Goal: Information Seeking & Learning: Learn about a topic

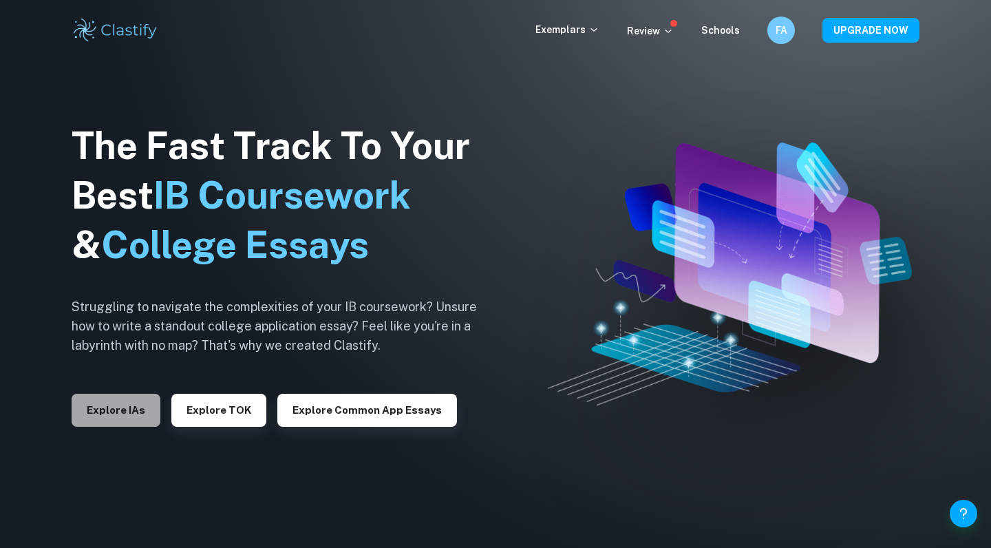
click at [134, 405] on button "Explore IAs" at bounding box center [116, 410] width 89 height 33
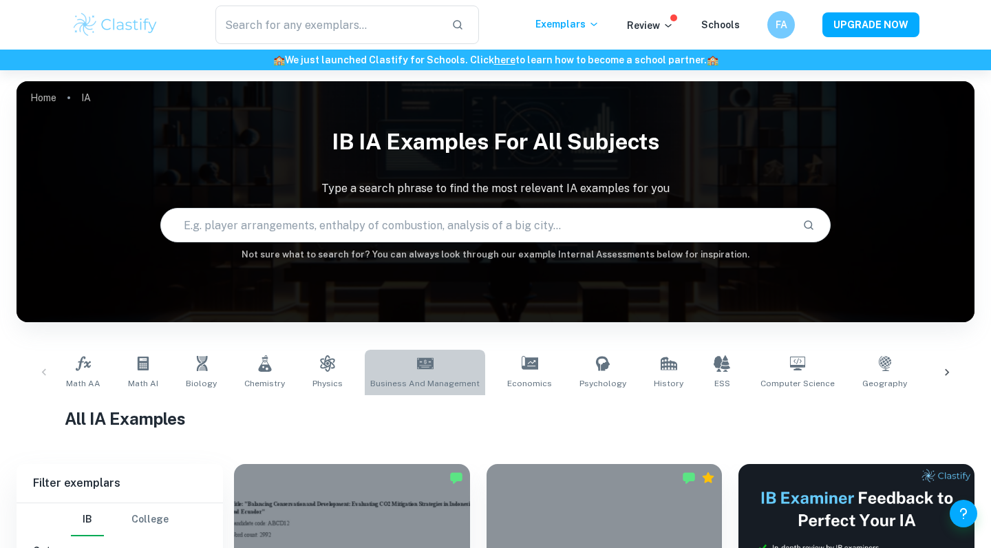
click at [447, 354] on link "Business and Management" at bounding box center [425, 371] width 120 height 45
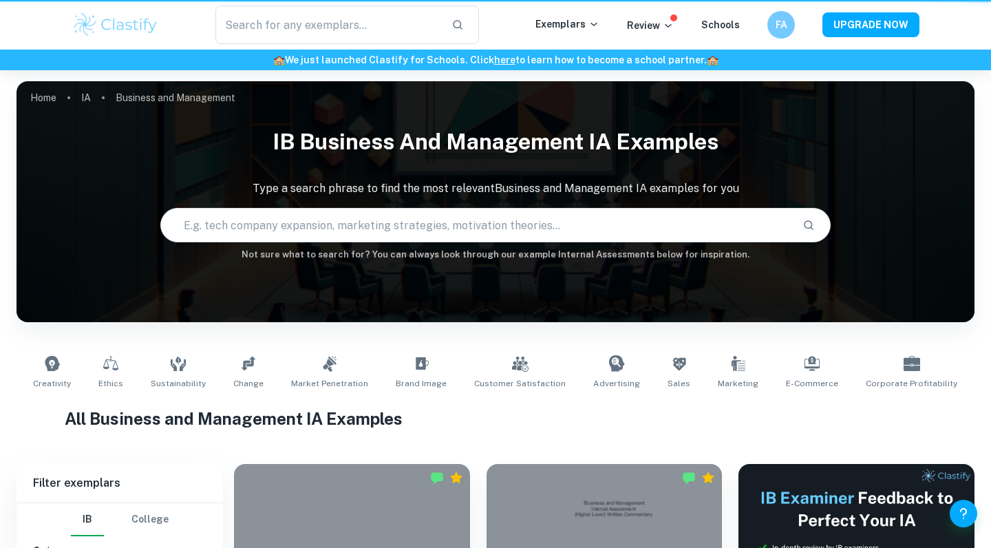
type input "Business and Management"
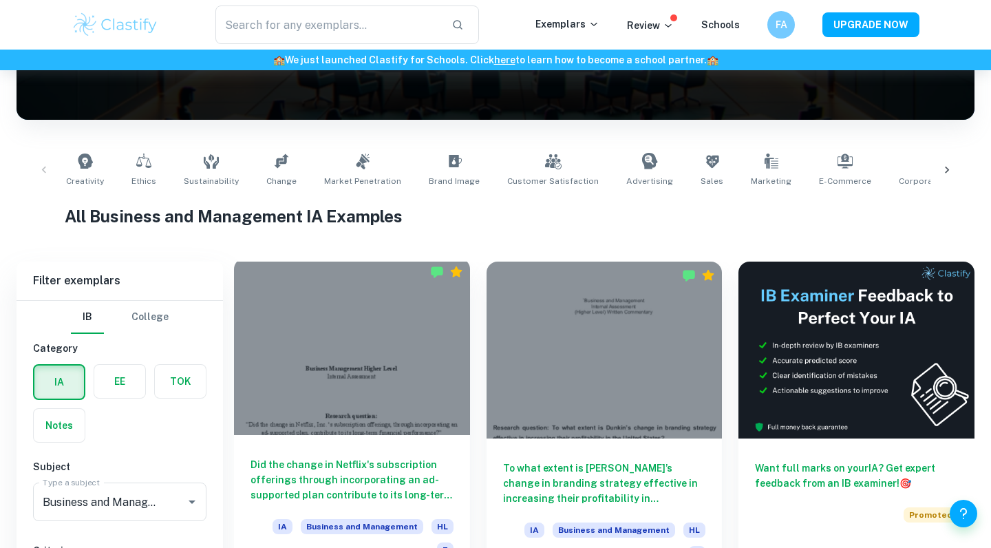
scroll to position [361, 0]
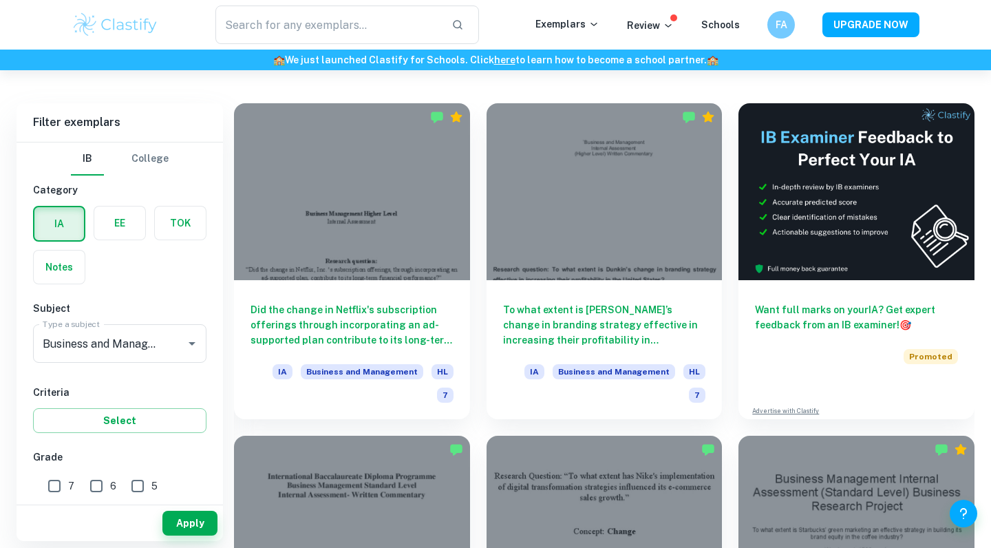
click at [38, 501] on div "Apply" at bounding box center [120, 520] width 206 height 42
click at [58, 491] on input "7" at bounding box center [55, 486] width 28 height 28
checkbox input "true"
click at [205, 526] on button "Apply" at bounding box center [189, 522] width 55 height 25
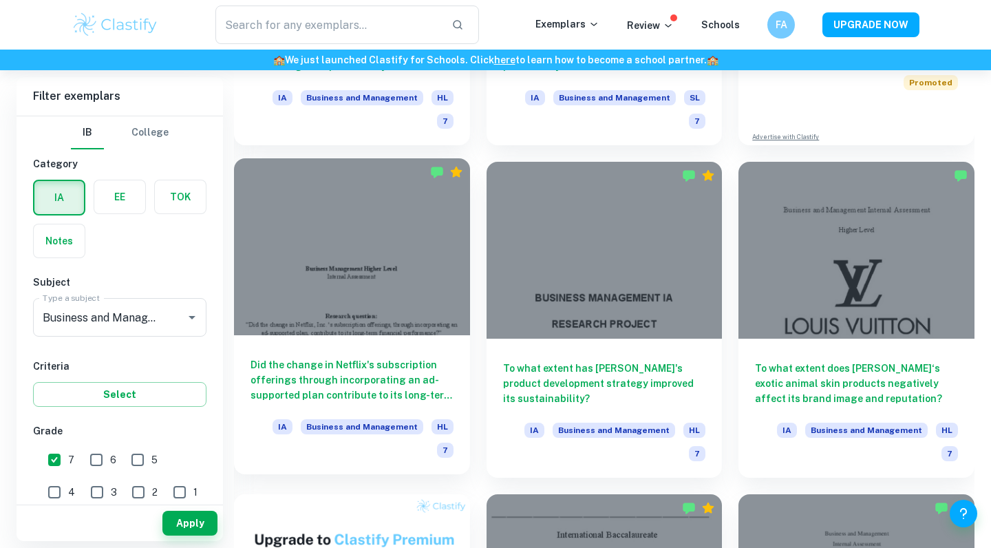
scroll to position [633, 0]
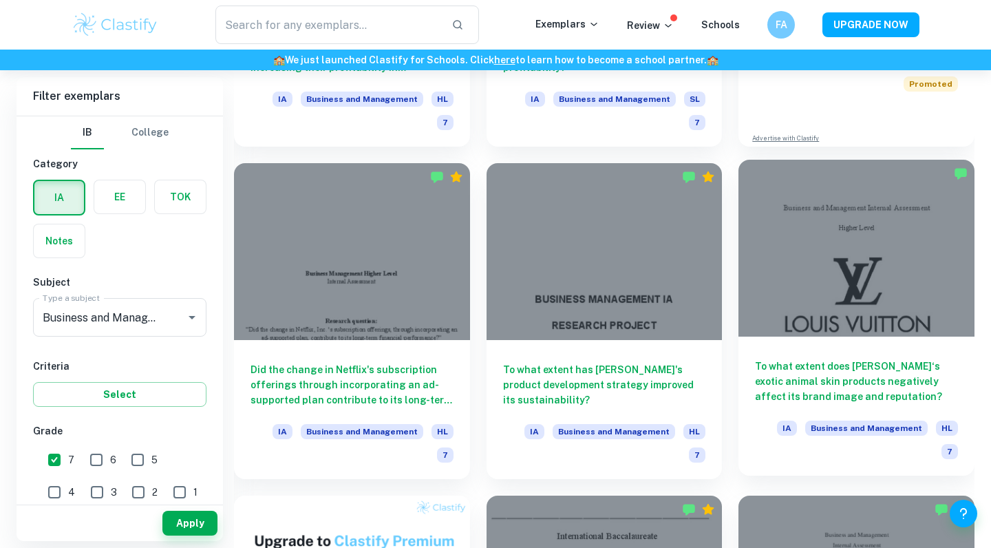
click at [911, 298] on div at bounding box center [856, 248] width 236 height 177
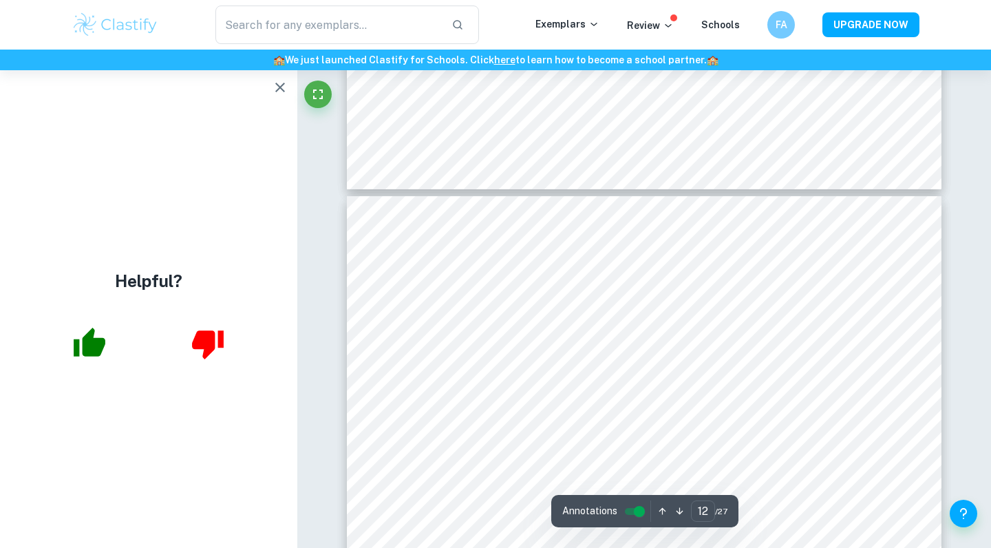
scroll to position [8714, 0]
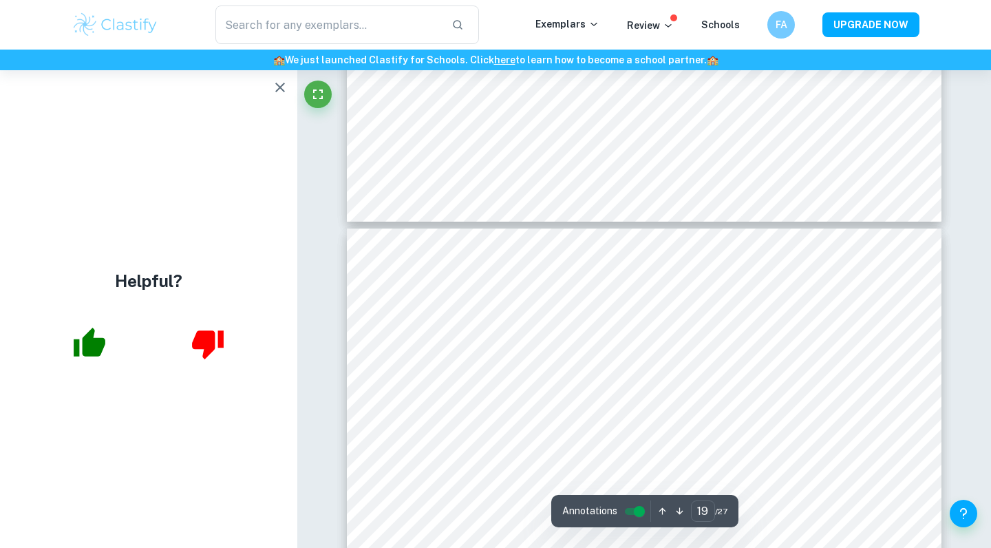
type input "18"
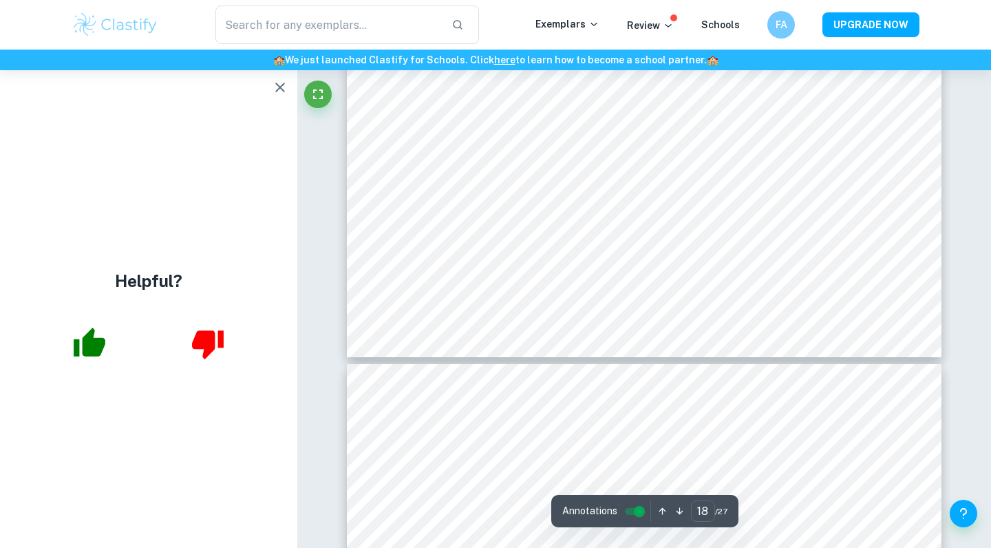
scroll to position [13981, 0]
